Goal: Task Accomplishment & Management: Use online tool/utility

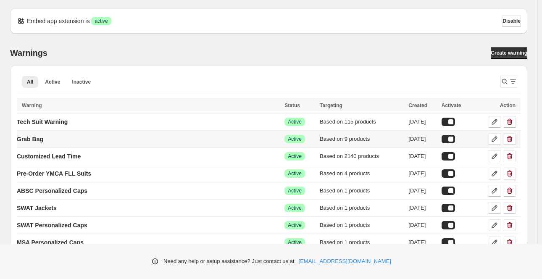
scroll to position [344, 0]
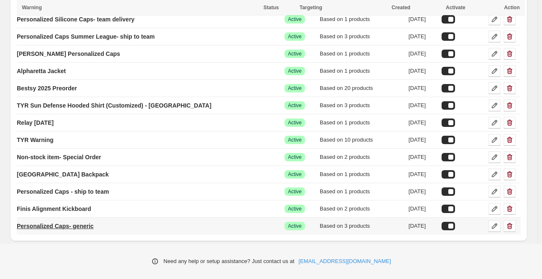
click at [58, 225] on p "Personalized Caps- generic" at bounding box center [55, 226] width 77 height 8
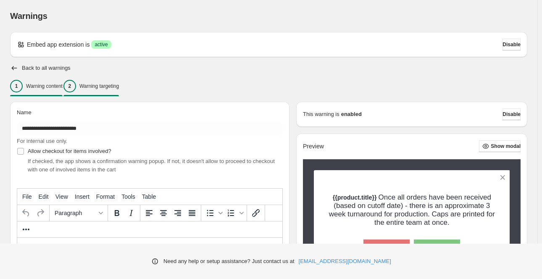
click at [104, 86] on p "Warning targeting" at bounding box center [99, 86] width 40 height 7
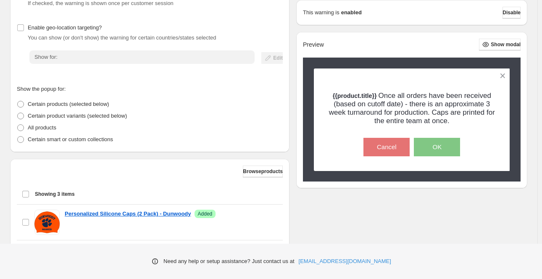
scroll to position [156, 0]
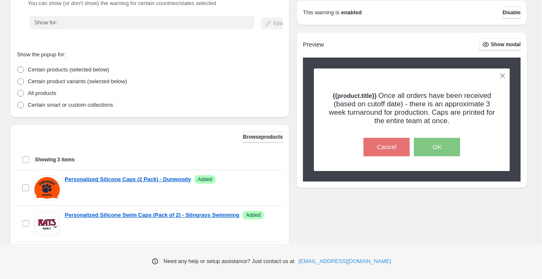
click at [246, 138] on span "Browse products" at bounding box center [263, 137] width 40 height 7
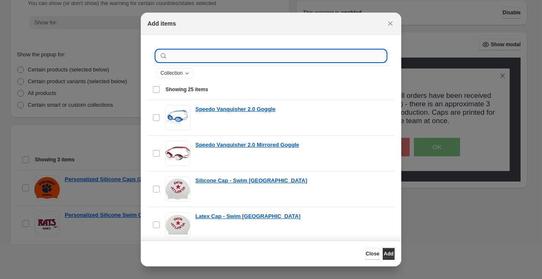
click at [187, 56] on input ":r23:" at bounding box center [277, 56] width 217 height 12
paste input "**********"
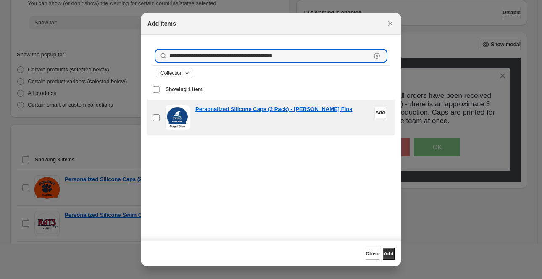
type input "**********"
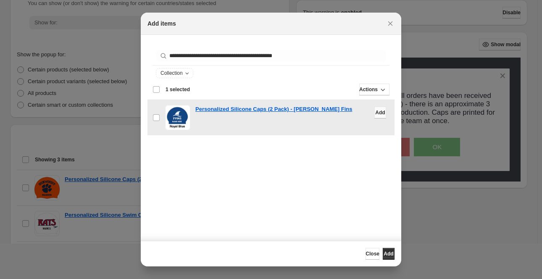
click at [376, 113] on span "Add" at bounding box center [381, 112] width 10 height 7
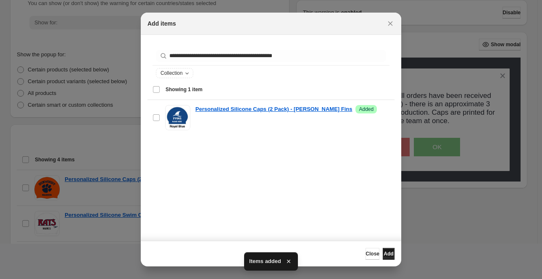
click at [384, 254] on span "Add" at bounding box center [389, 254] width 10 height 7
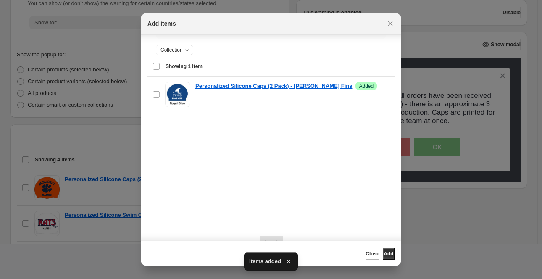
scroll to position [43, 0]
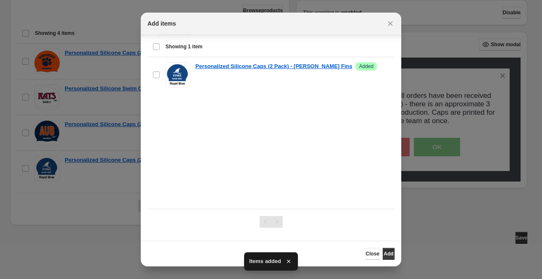
click at [442, 209] on div at bounding box center [271, 139] width 542 height 279
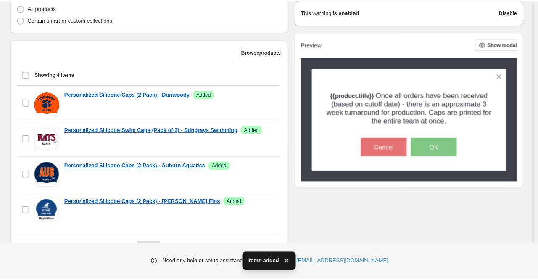
scroll to position [282, 0]
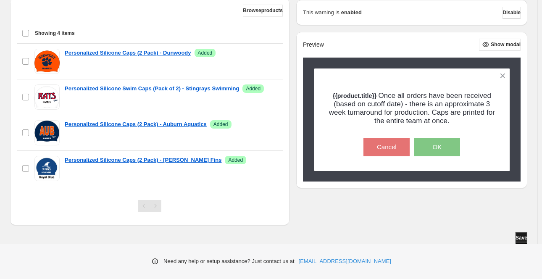
click at [527, 239] on button "Save" at bounding box center [522, 238] width 12 height 12
